Goal: Check status: Check status

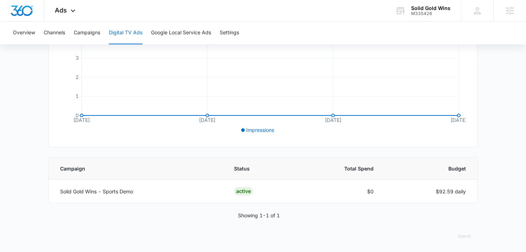
scroll to position [139, 0]
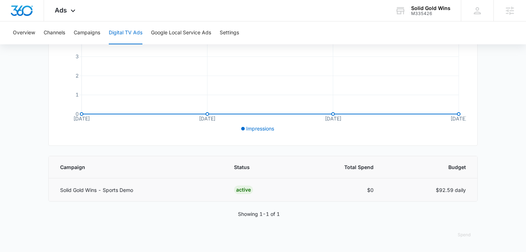
click at [125, 189] on p "Solid Gold Wins - Sports Demo" at bounding box center [138, 191] width 157 height 8
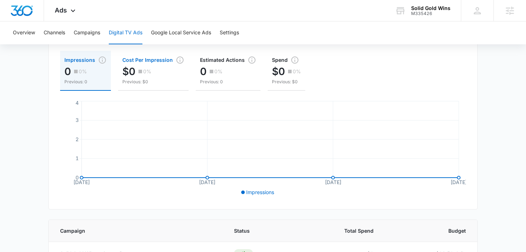
scroll to position [65, 0]
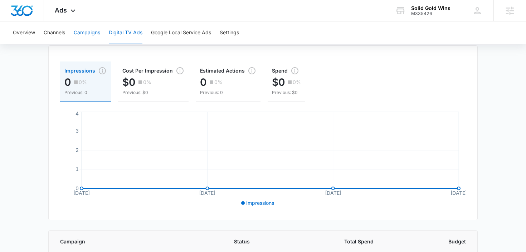
click at [92, 35] on button "Campaigns" at bounding box center [87, 32] width 27 height 23
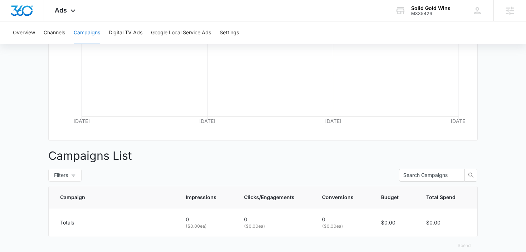
scroll to position [162, 0]
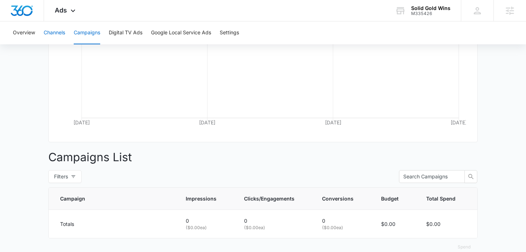
click at [56, 33] on button "Channels" at bounding box center [54, 32] width 21 height 23
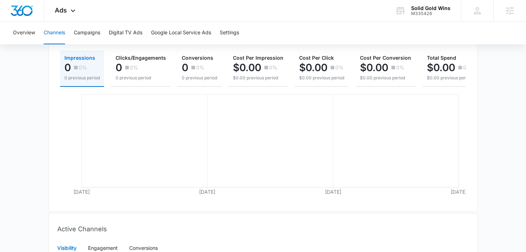
scroll to position [177, 0]
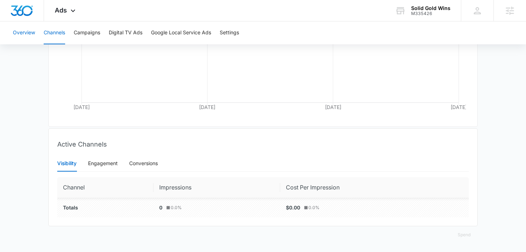
click at [26, 34] on button "Overview" at bounding box center [24, 32] width 22 height 23
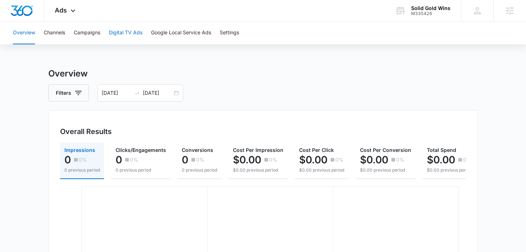
click at [138, 36] on button "Digital TV Ads" at bounding box center [126, 32] width 34 height 23
